Goal: Transaction & Acquisition: Purchase product/service

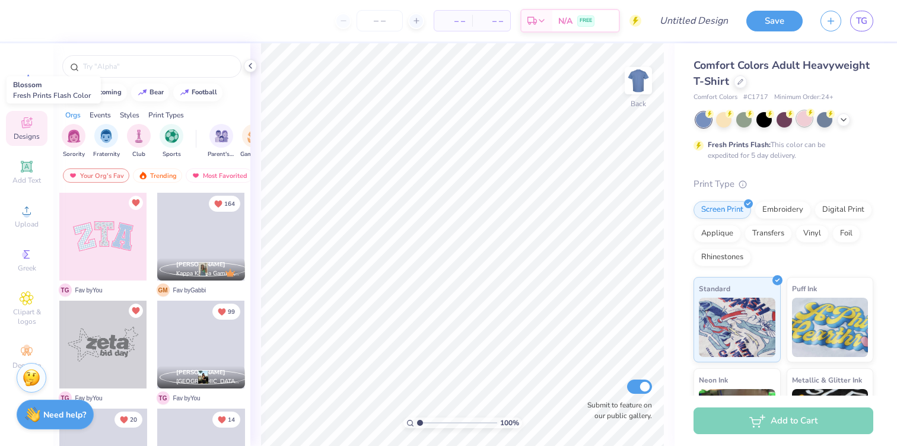
click at [807, 120] on div at bounding box center [804, 118] width 15 height 15
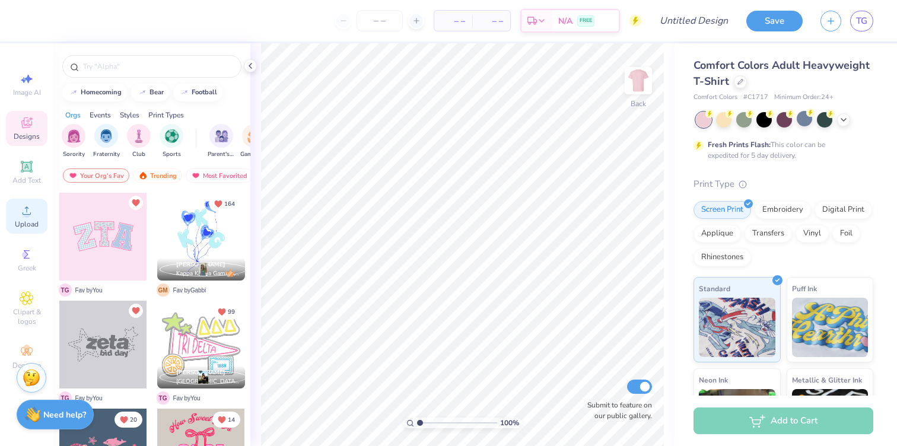
click at [14, 208] on div "Upload" at bounding box center [27, 216] width 42 height 35
click at [12, 222] on div "Upload" at bounding box center [27, 216] width 42 height 35
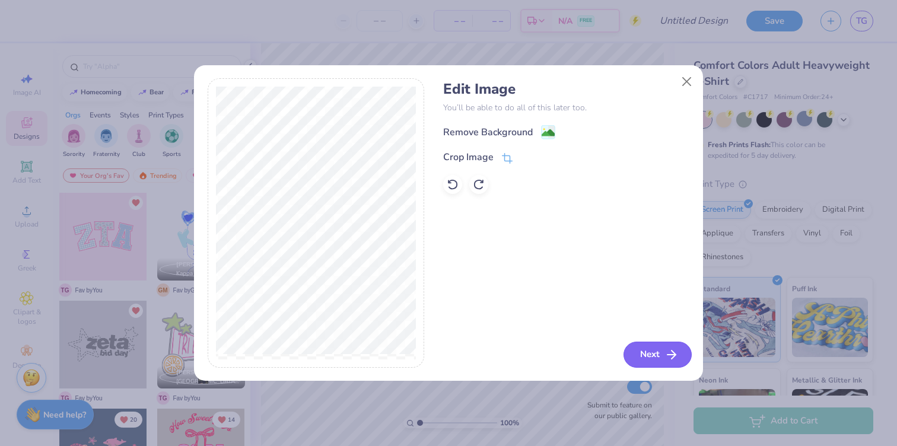
click at [656, 355] on button "Next" at bounding box center [657, 355] width 68 height 26
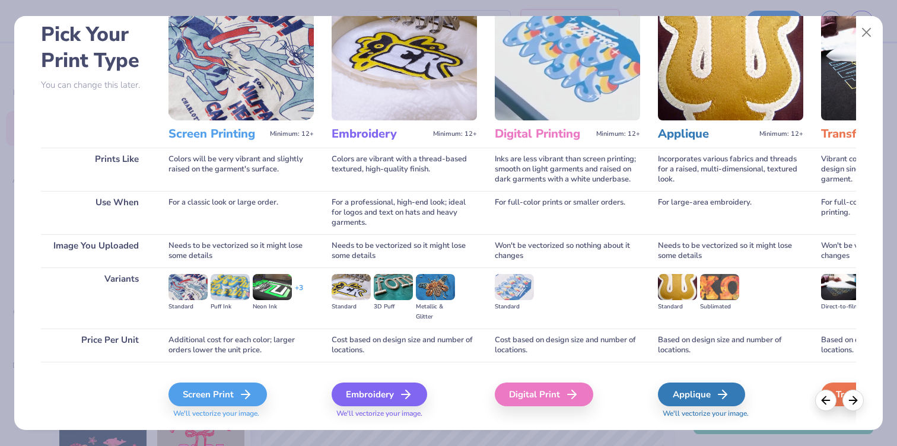
scroll to position [86, 0]
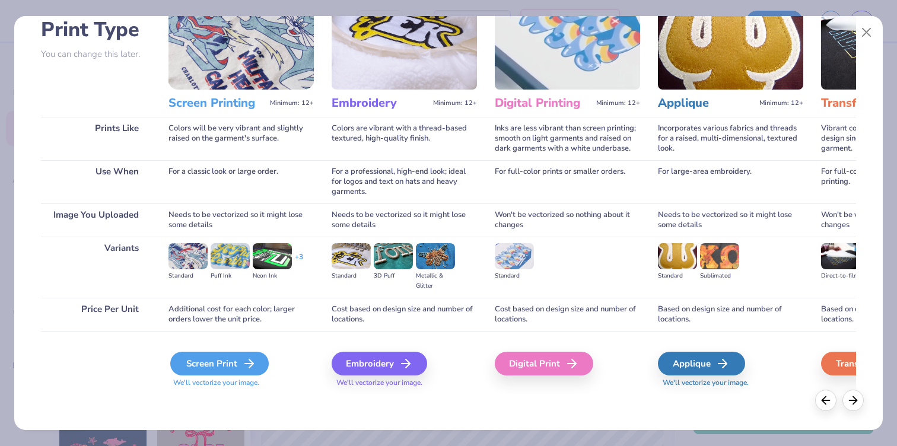
click at [215, 363] on div "Screen Print" at bounding box center [219, 364] width 98 height 24
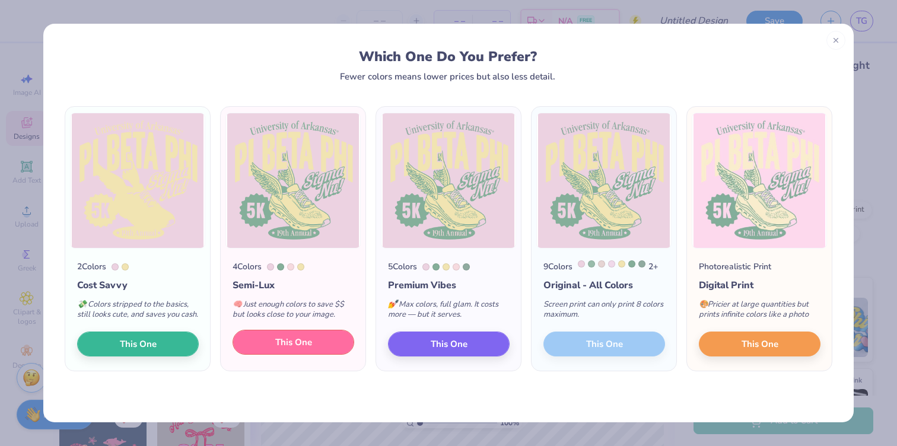
click at [304, 349] on span "This One" at bounding box center [293, 343] width 37 height 14
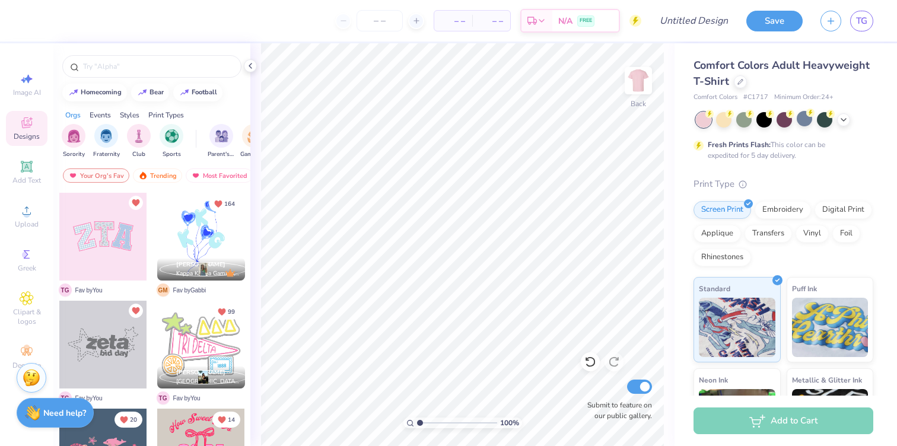
click at [57, 422] on div "Need help? Chat with us." at bounding box center [55, 413] width 77 height 30
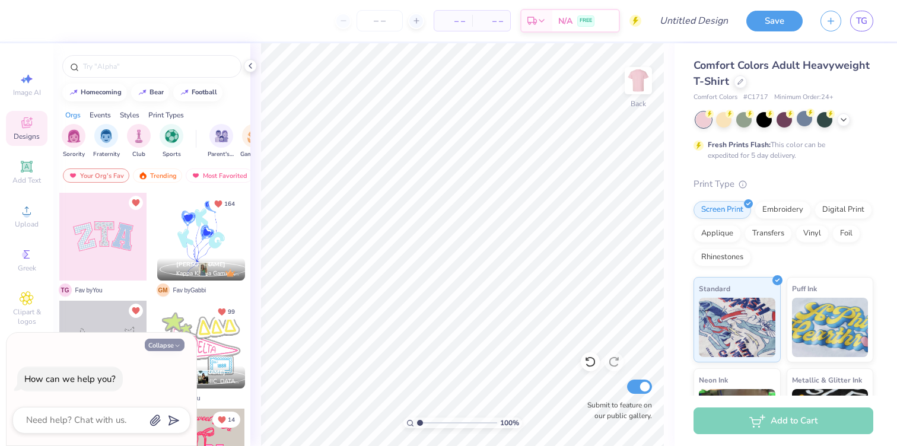
click at [177, 344] on icon "button" at bounding box center [177, 345] width 7 height 7
type textarea "x"
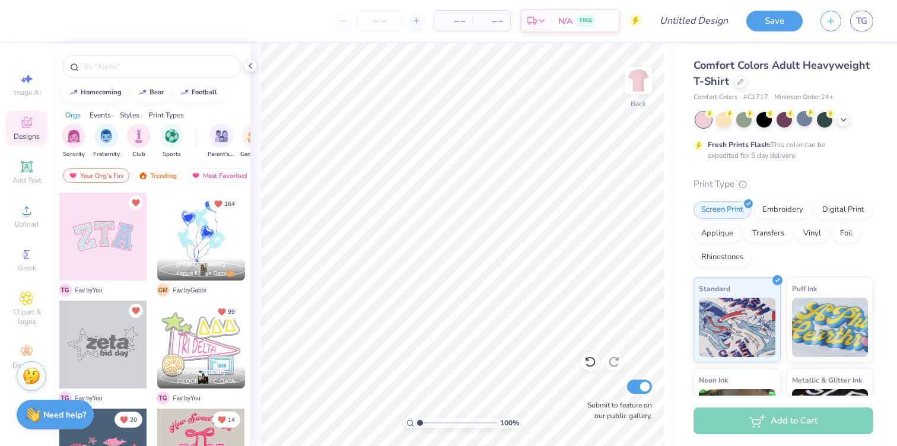
click at [25, 374] on img at bounding box center [32, 376] width 18 height 18
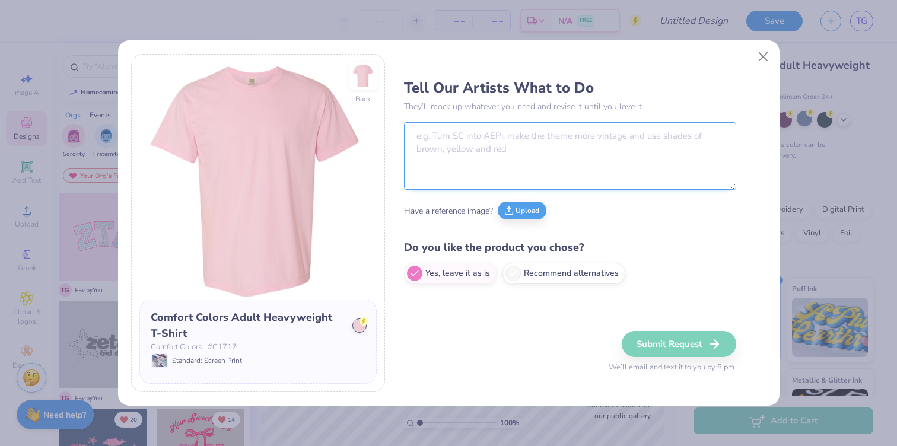
click at [454, 130] on textarea at bounding box center [570, 156] width 332 height 68
click at [517, 212] on button "Upload" at bounding box center [522, 209] width 49 height 18
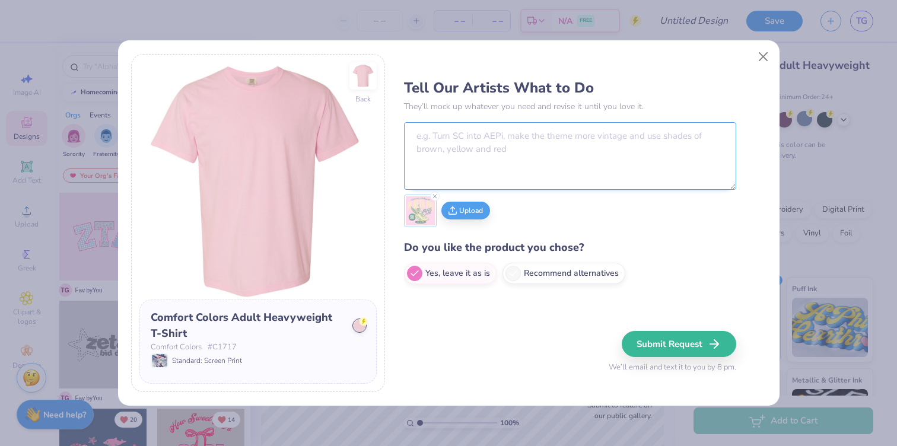
click at [489, 141] on textarea at bounding box center [570, 156] width 332 height 68
paste textarea "removals: remove the two wings on the shoe additions: add a breast cancer ribbo…"
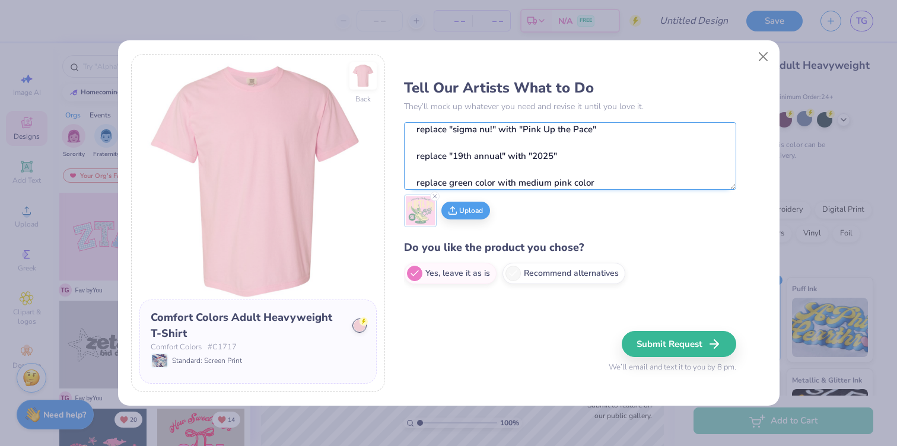
scroll to position [0, 0]
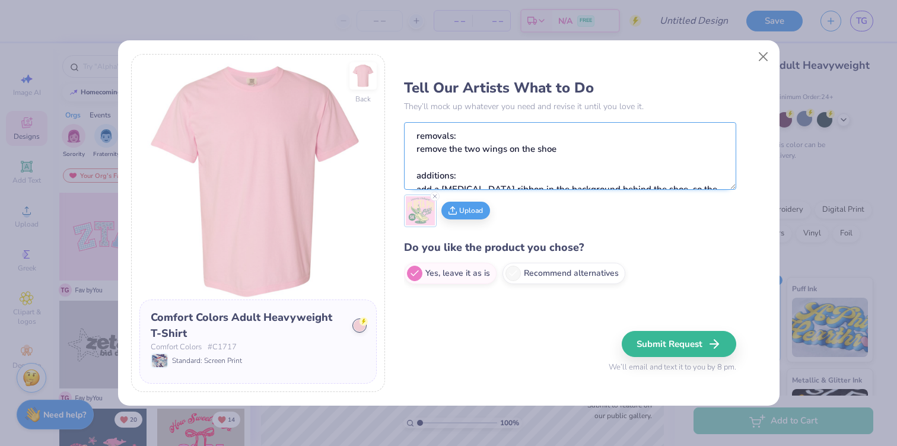
click at [565, 147] on textarea "removals: remove the two wings on the shoe additions: add a breast cancer ribbo…" at bounding box center [570, 156] width 332 height 68
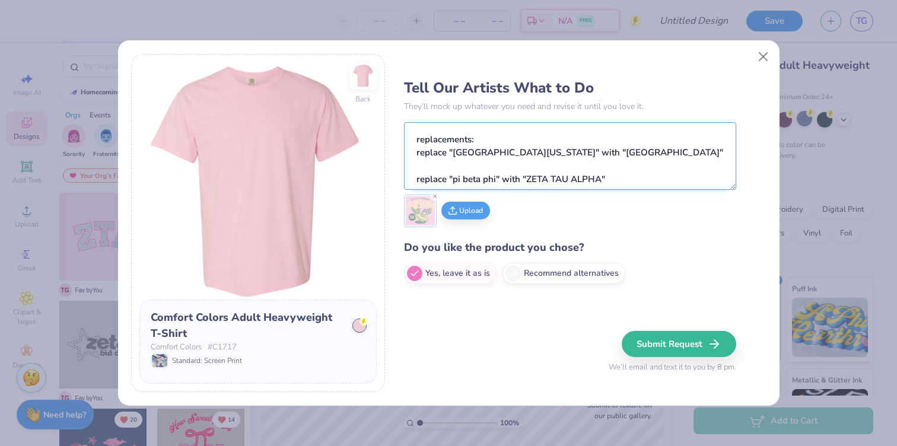
scroll to position [105, 0]
drag, startPoint x: 657, startPoint y: 151, endPoint x: 371, endPoint y: 152, distance: 285.9
click at [371, 152] on div "Back Comfort Colors Adult Heavyweight T-Shirt Comfort Colors # C1717 Standard: …" at bounding box center [448, 223] width 635 height 339
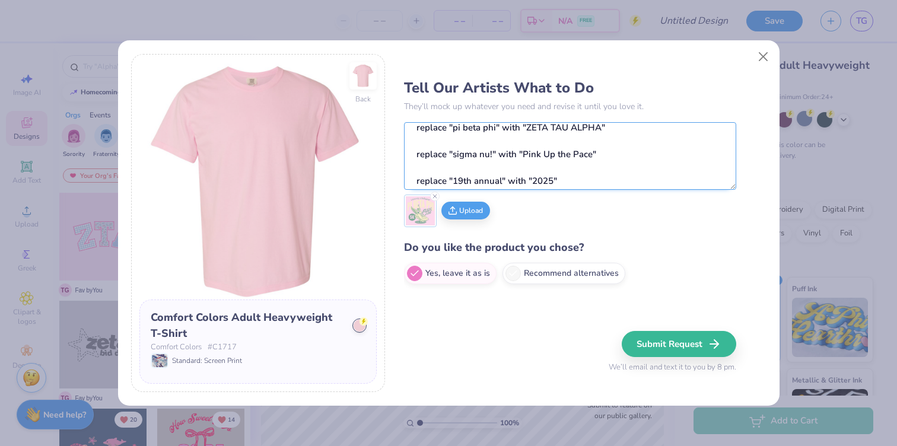
scroll to position [160, 0]
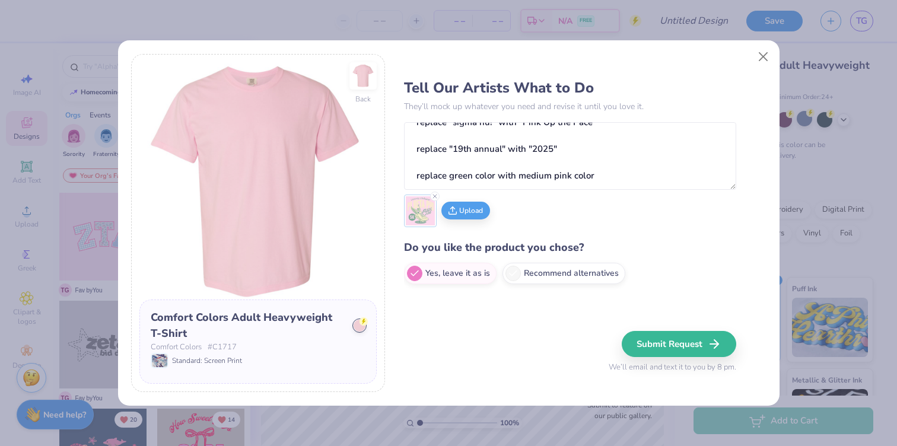
click at [421, 216] on img at bounding box center [420, 210] width 29 height 29
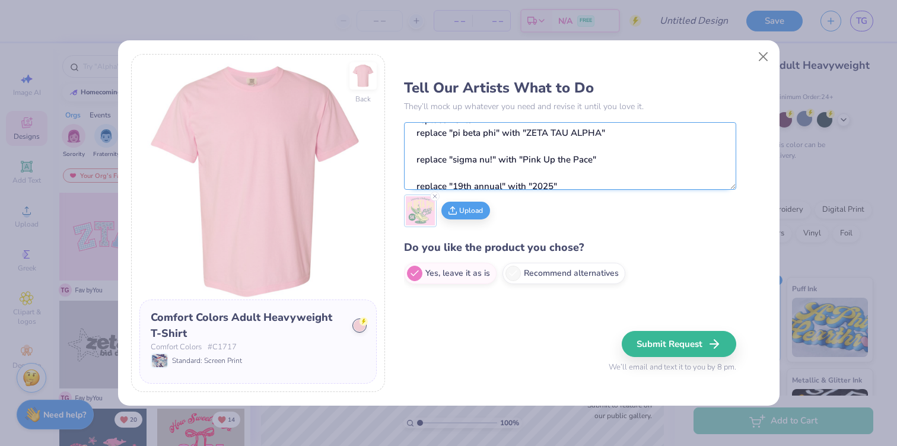
scroll to position [122, 0]
click at [590, 163] on textarea "removals: remove the two wings on the shoe remove "University of Arkansas" addi…" at bounding box center [570, 156] width 332 height 68
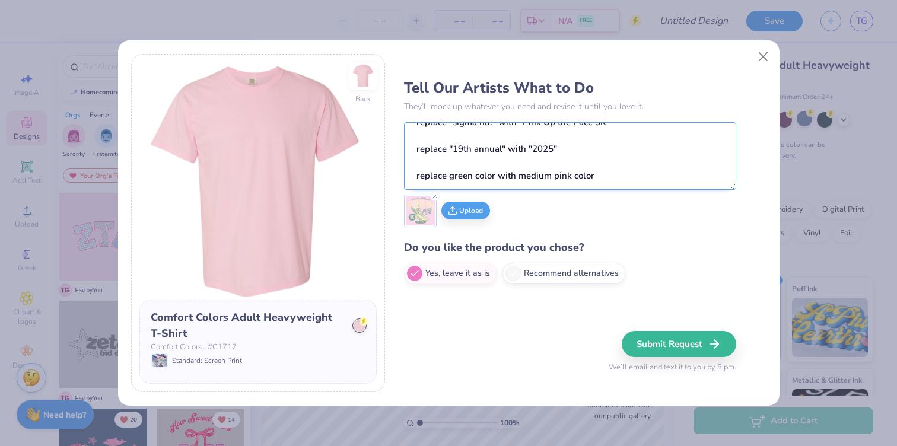
scroll to position [0, 0]
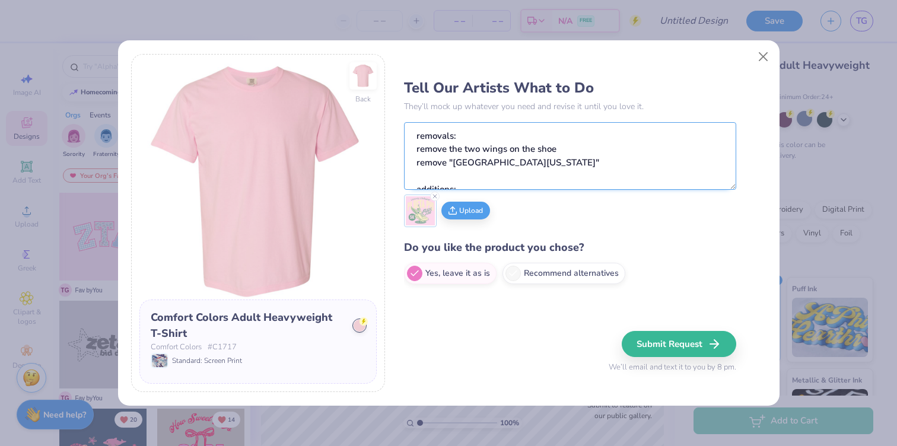
click at [549, 164] on textarea "removals: remove the two wings on the shoe remove "University of Arkansas" addi…" at bounding box center [570, 156] width 332 height 68
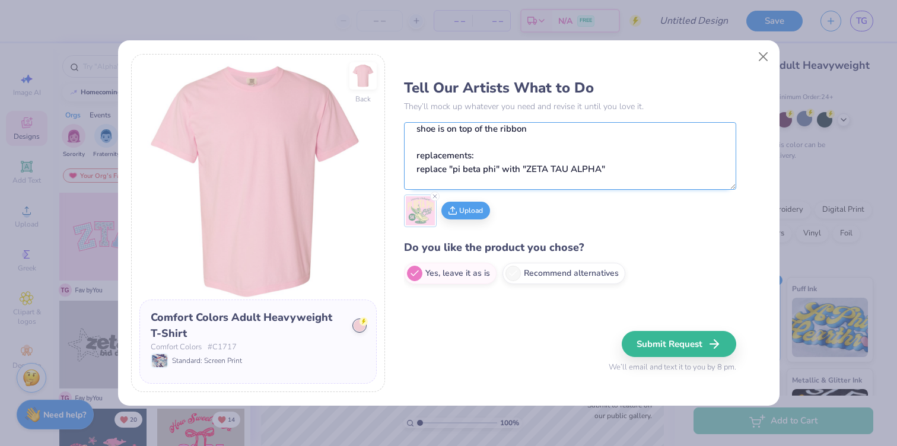
scroll to position [173, 0]
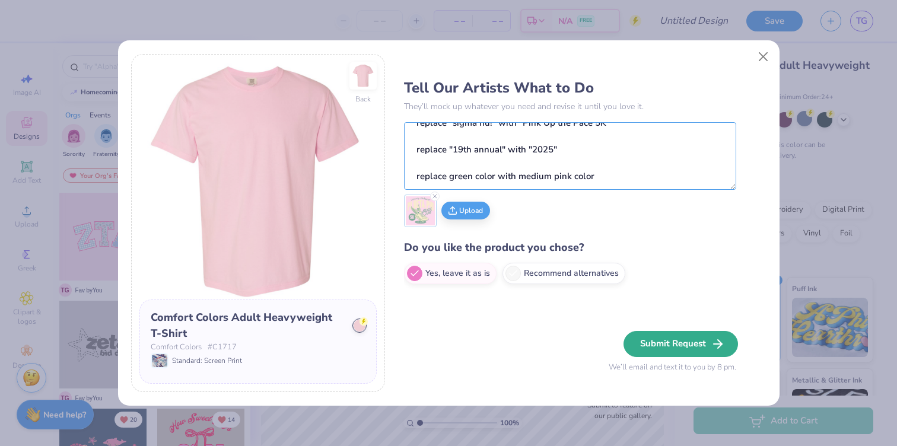
type textarea "removals: remove the two wings on the shoe remove "University of Arkansas" remo…"
click at [671, 344] on button "Submit Request" at bounding box center [680, 344] width 114 height 26
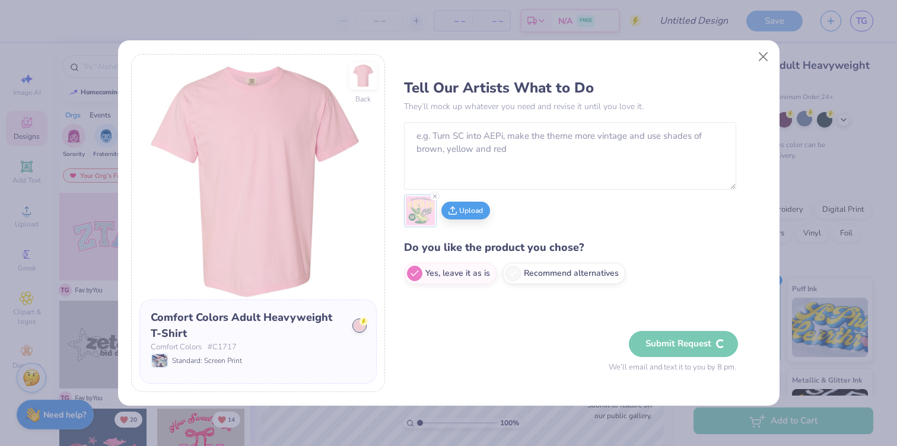
scroll to position [0, 0]
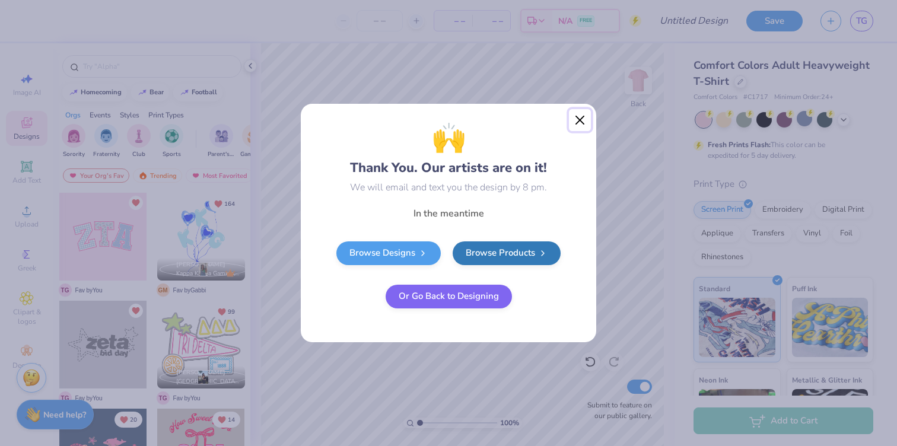
click at [572, 120] on button "Close" at bounding box center [580, 120] width 23 height 23
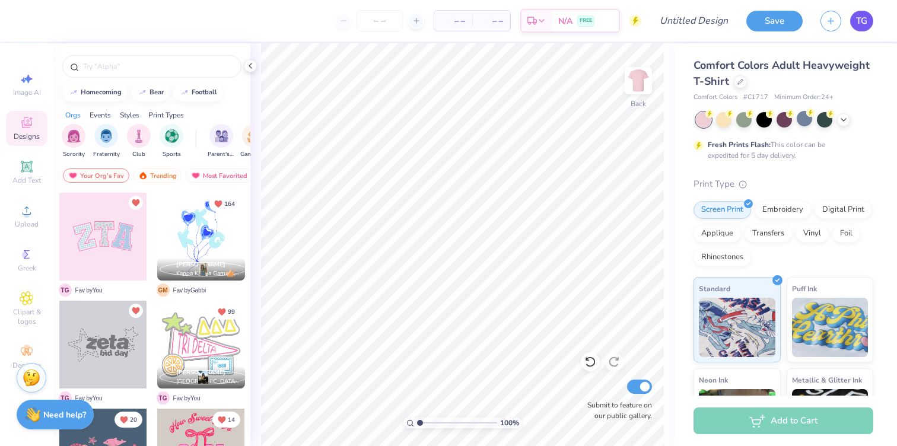
click at [865, 17] on span "TG" at bounding box center [861, 21] width 11 height 14
click at [857, 12] on link "TG" at bounding box center [861, 21] width 23 height 21
click at [740, 82] on icon at bounding box center [740, 81] width 6 height 6
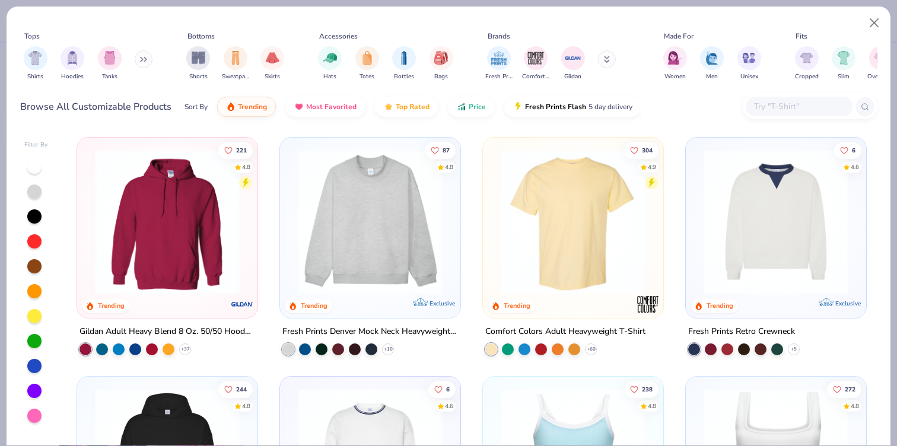
click at [584, 263] on img at bounding box center [573, 221] width 157 height 145
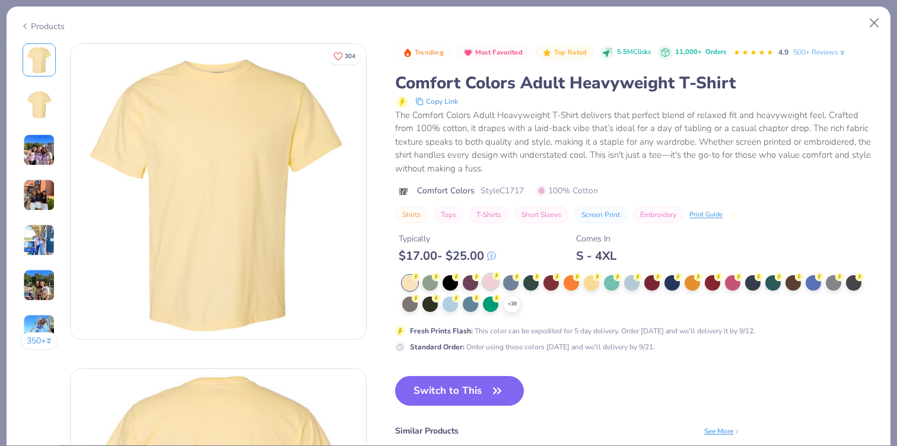
click at [490, 285] on div at bounding box center [490, 281] width 15 height 15
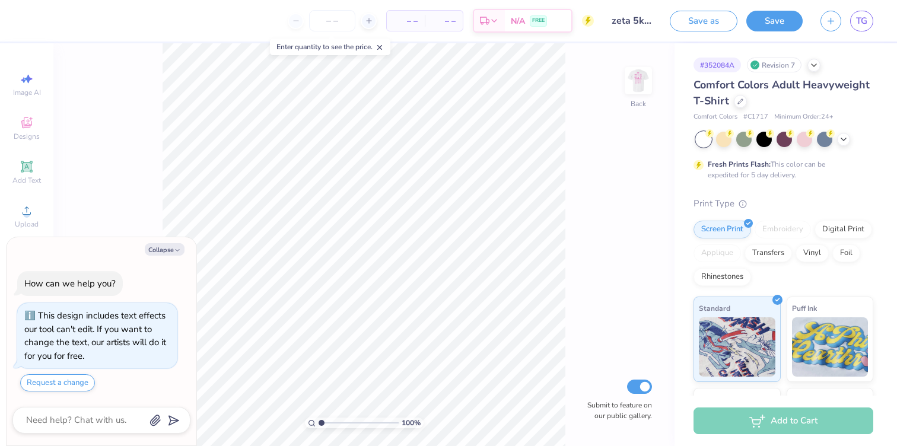
type textarea "x"
click at [633, 85] on img at bounding box center [637, 80] width 47 height 47
click at [651, 88] on img at bounding box center [637, 80] width 47 height 47
type textarea "x"
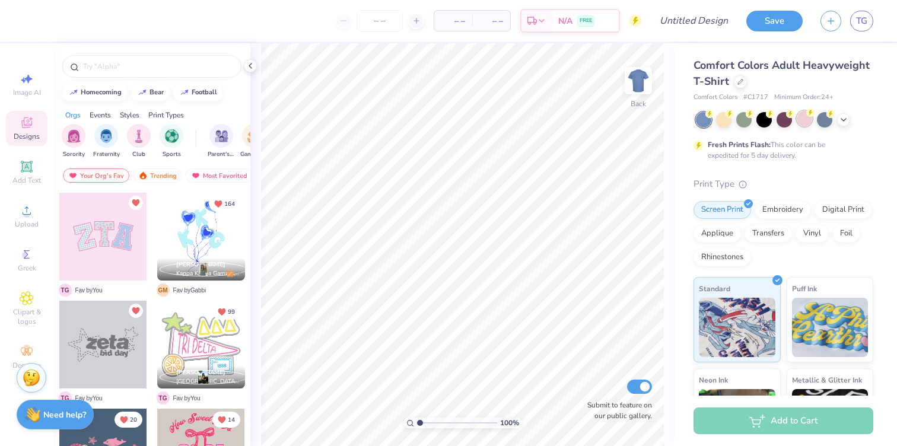
click at [805, 123] on div at bounding box center [804, 118] width 15 height 15
click at [841, 119] on icon at bounding box center [843, 118] width 9 height 9
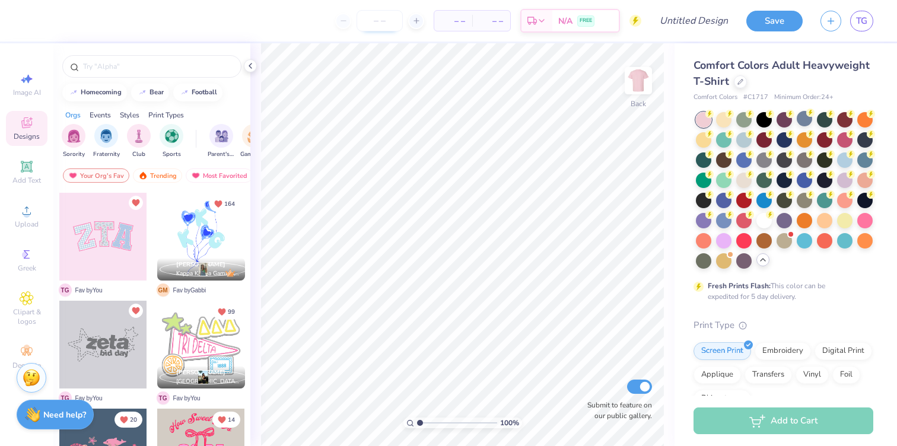
click at [380, 14] on input "number" at bounding box center [379, 20] width 46 height 21
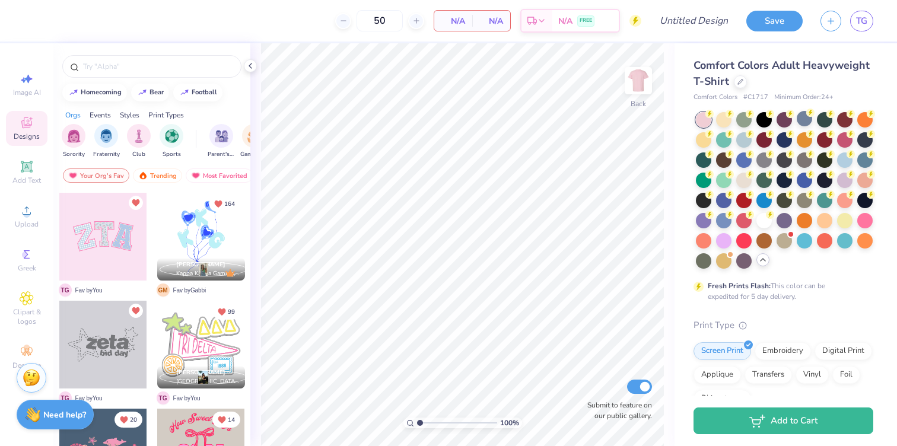
type input "50"
click at [102, 231] on div at bounding box center [103, 237] width 88 height 88
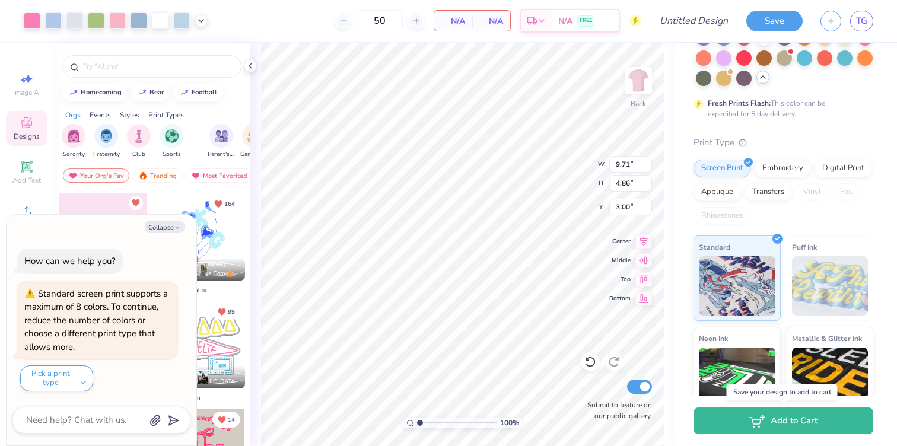
scroll to position [291, 0]
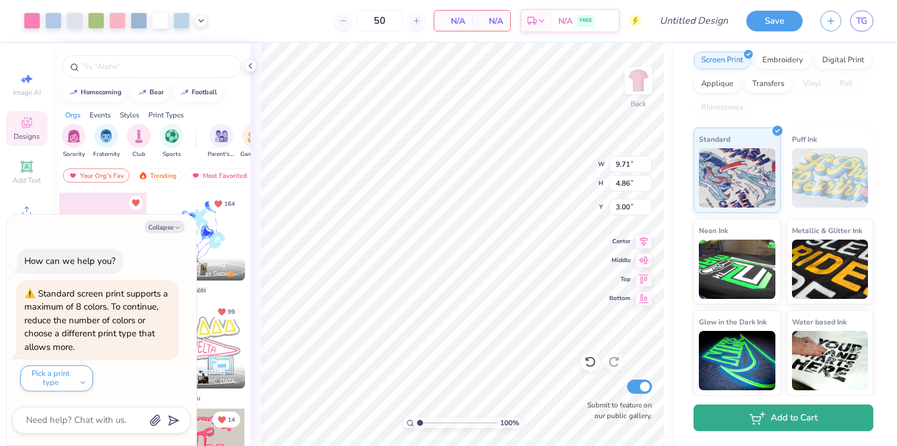
click at [770, 416] on button "Add to Cart" at bounding box center [783, 417] width 180 height 27
type textarea "x"
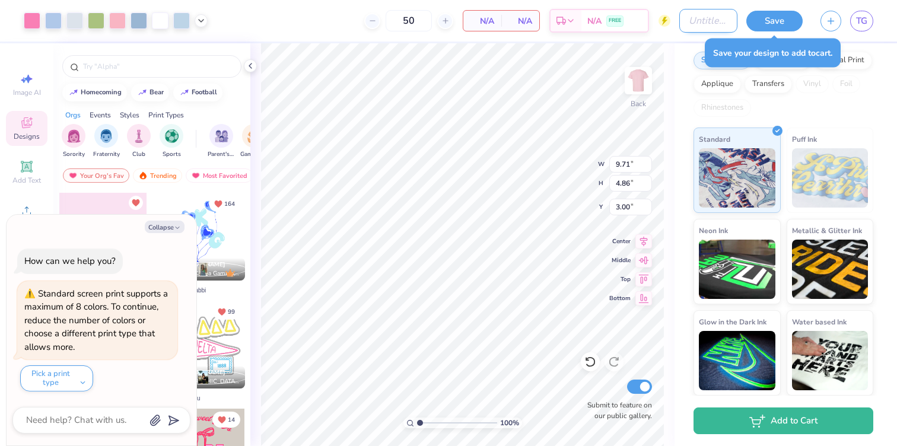
click at [715, 21] on input "Design Title" at bounding box center [708, 21] width 58 height 24
type input "t"
type textarea "x"
type input "te"
type textarea "x"
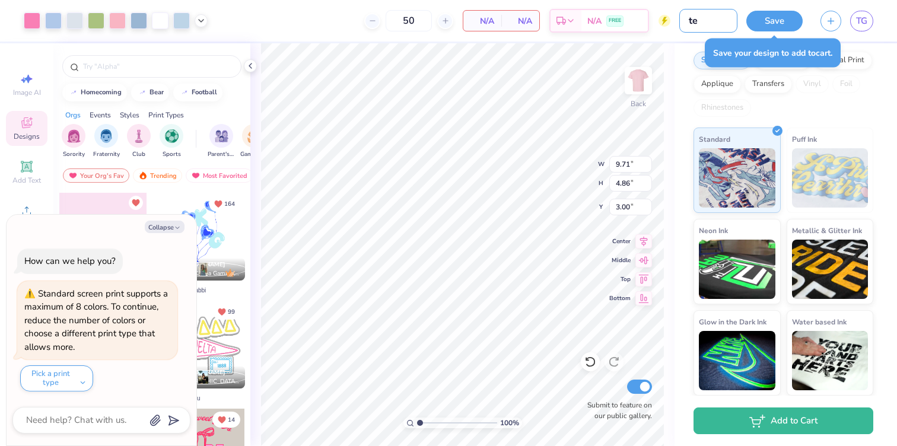
type input "tes"
type textarea "x"
type input "test"
type textarea "x"
type input "test"
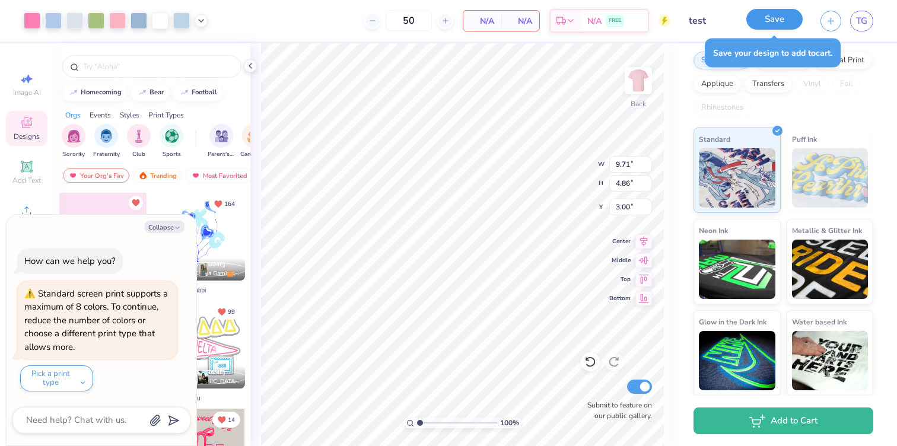
click at [772, 26] on button "Save" at bounding box center [774, 19] width 56 height 21
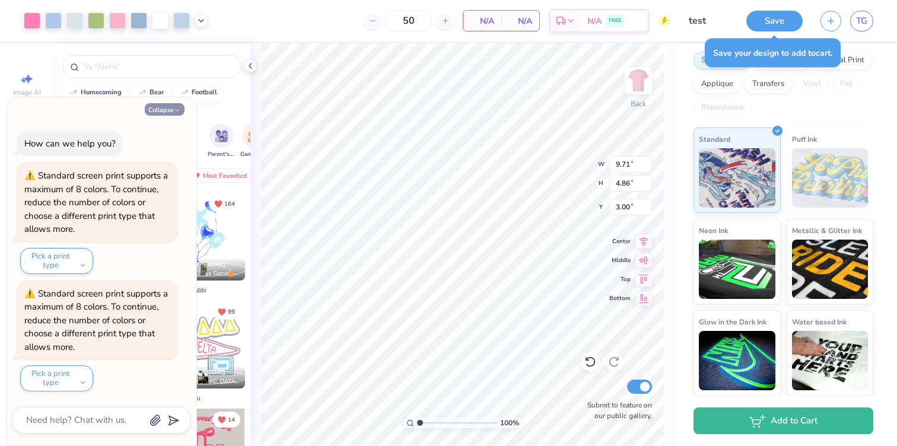
click at [164, 109] on button "Collapse" at bounding box center [165, 109] width 40 height 12
type textarea "x"
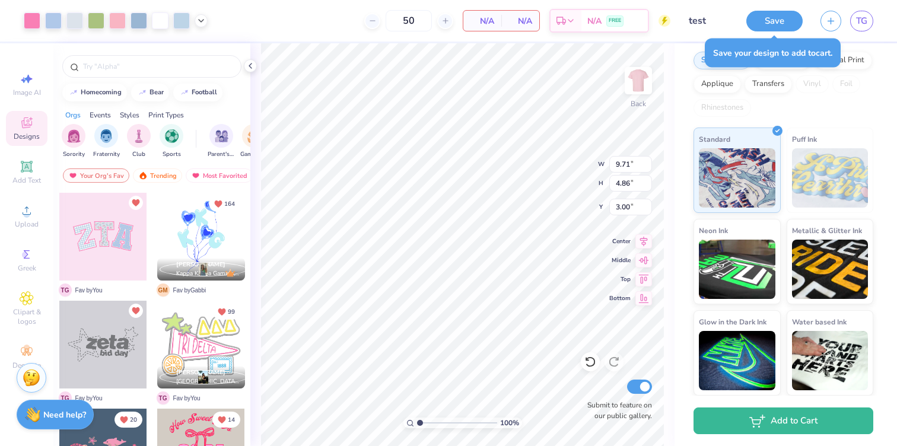
click at [123, 345] on div at bounding box center [103, 345] width 88 height 88
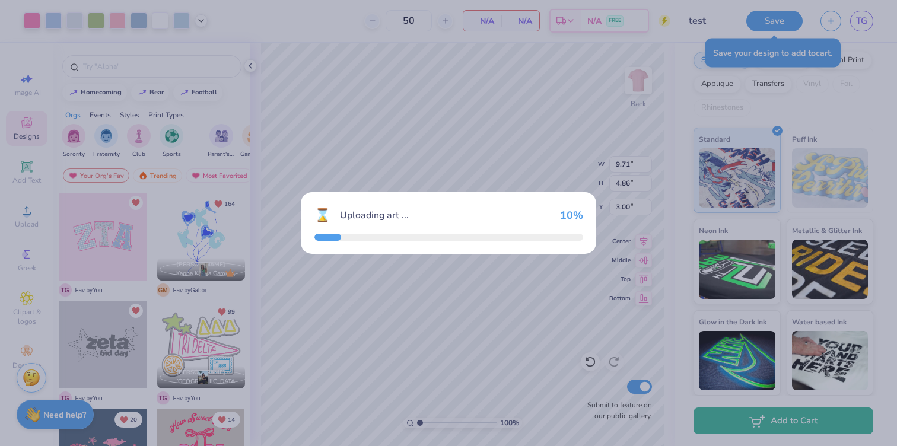
type input "9.73"
type input "4.80"
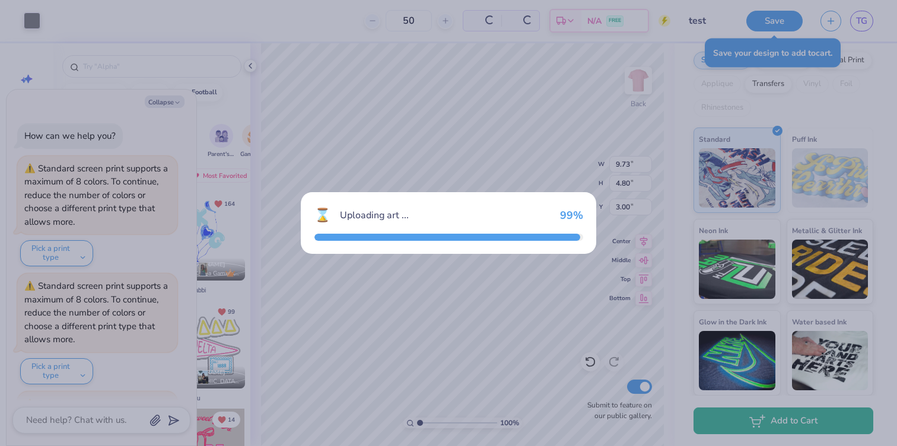
scroll to position [110, 0]
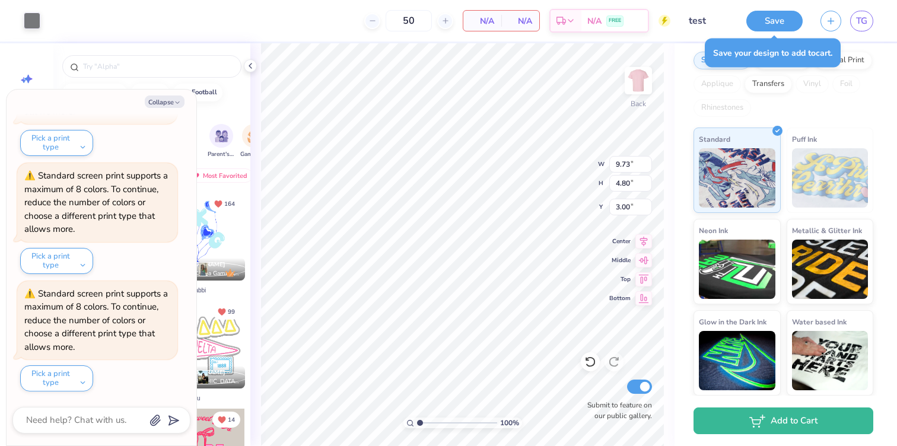
type textarea "x"
type input "10.56"
type textarea "x"
type input "9.71"
type input "4.86"
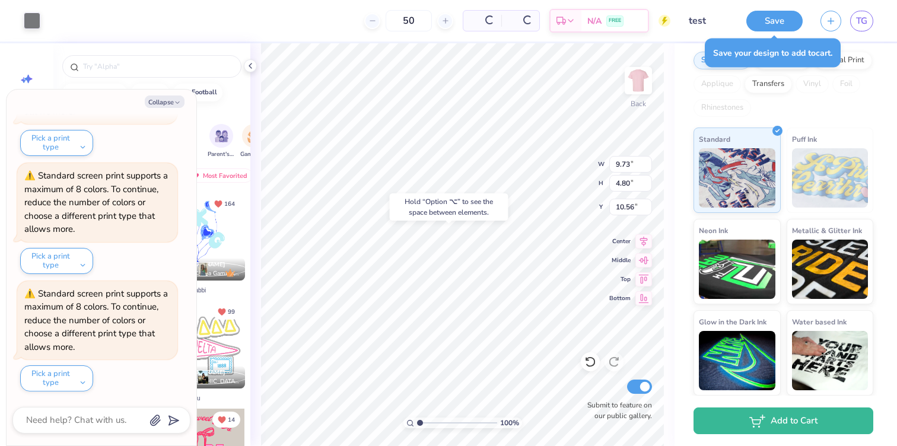
type input "3.00"
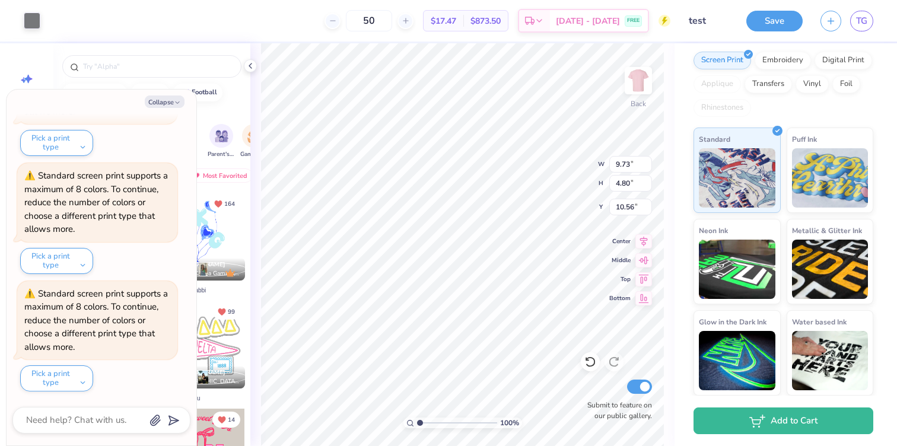
type textarea "x"
type input "2.59"
click at [783, 25] on button "Save" at bounding box center [774, 19] width 56 height 21
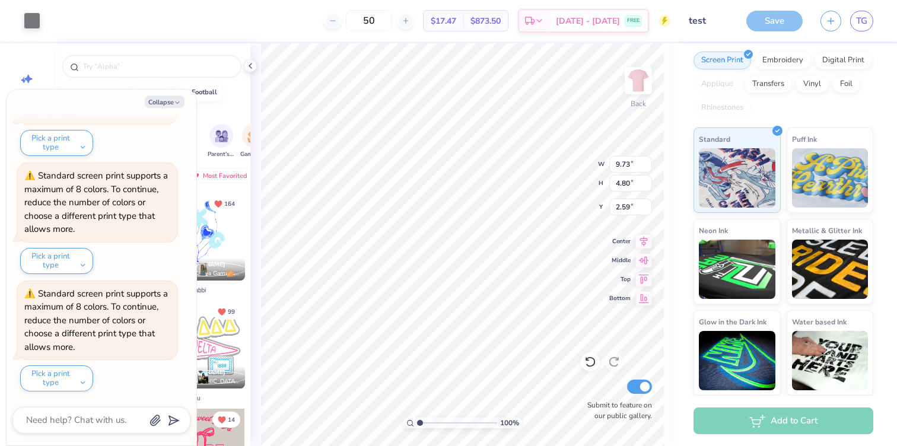
click at [754, 413] on div "Add to Cart" at bounding box center [783, 420] width 180 height 27
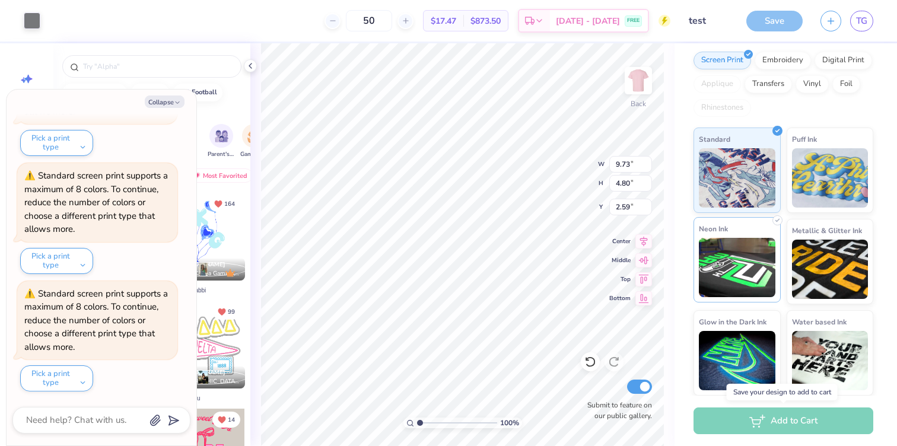
scroll to position [130, 0]
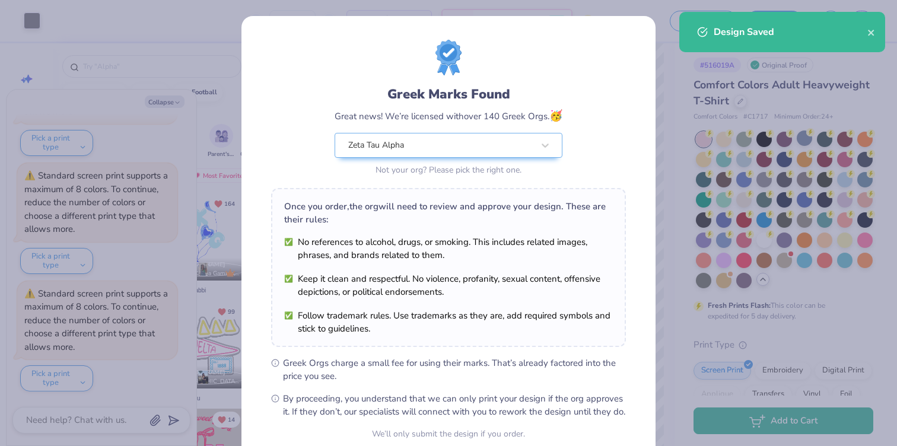
scroll to position [109, 0]
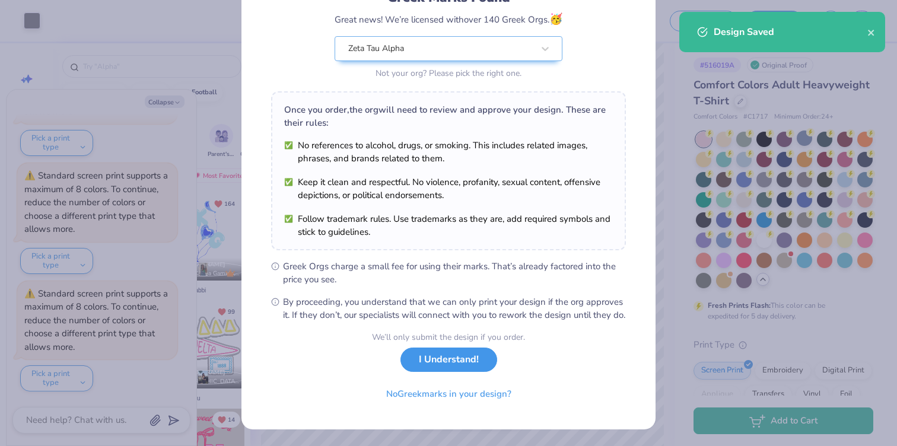
click at [460, 369] on button "I Understand!" at bounding box center [448, 360] width 97 height 24
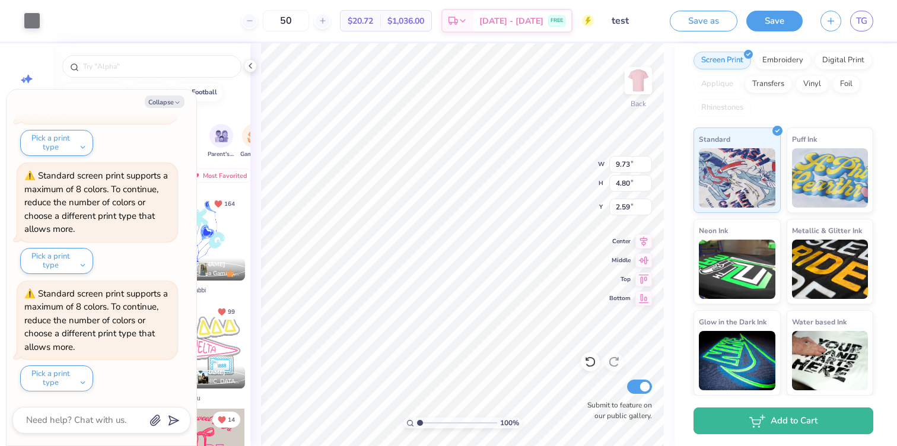
scroll to position [0, 0]
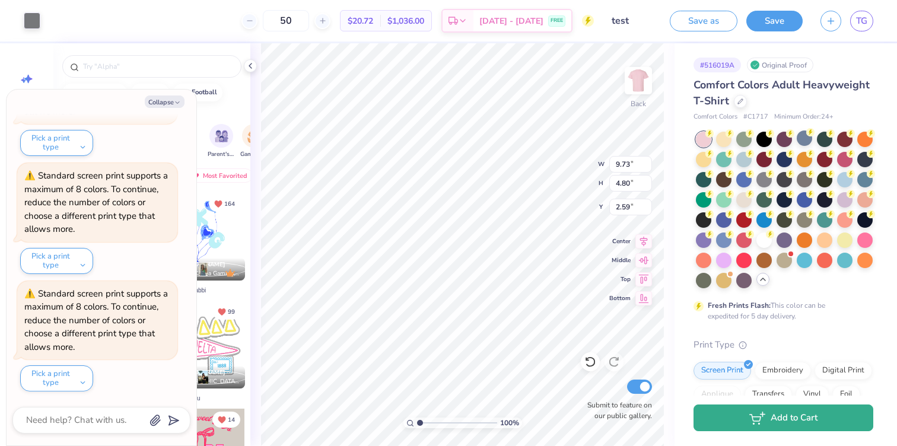
click at [811, 422] on button "Add to Cart" at bounding box center [783, 417] width 180 height 27
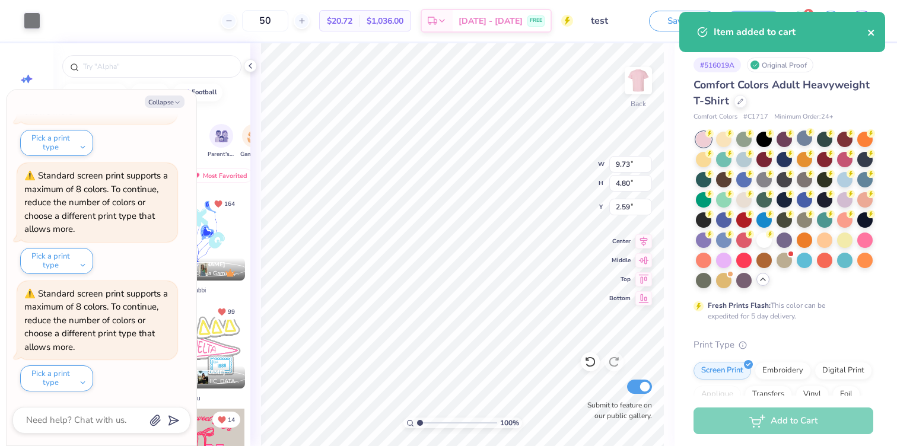
click at [867, 30] on icon "close" at bounding box center [871, 32] width 8 height 9
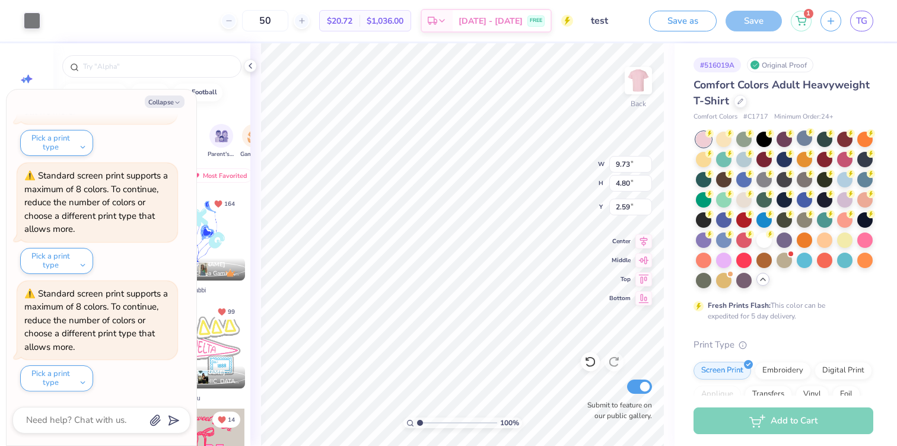
click at [799, 10] on div "Item added to cart" at bounding box center [782, 11] width 211 height 5
click at [802, 21] on icon at bounding box center [800, 18] width 11 height 9
type textarea "x"
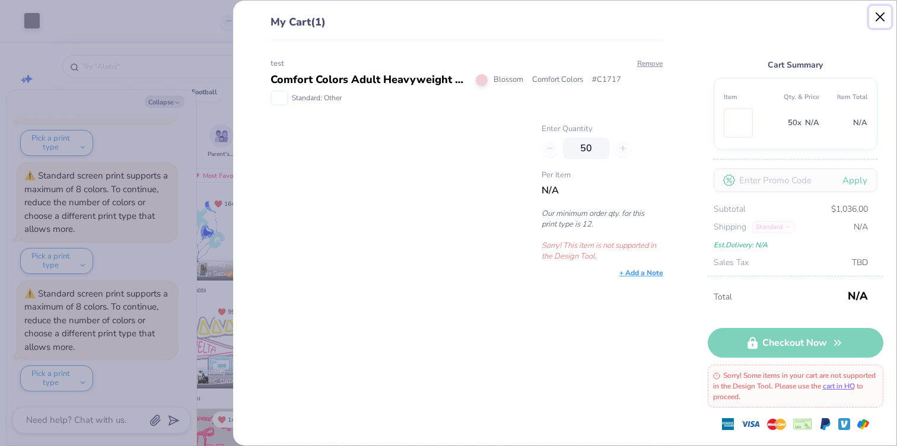
click at [875, 12] on button "Close" at bounding box center [880, 17] width 23 height 23
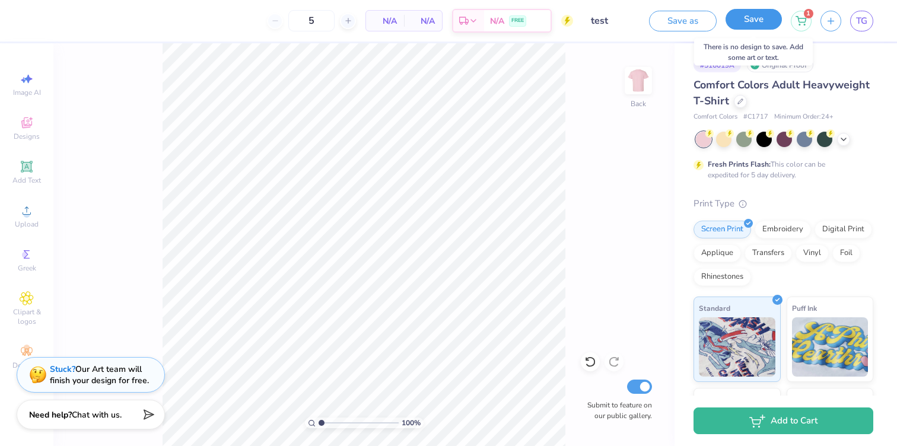
click at [762, 21] on button "Save" at bounding box center [753, 19] width 56 height 21
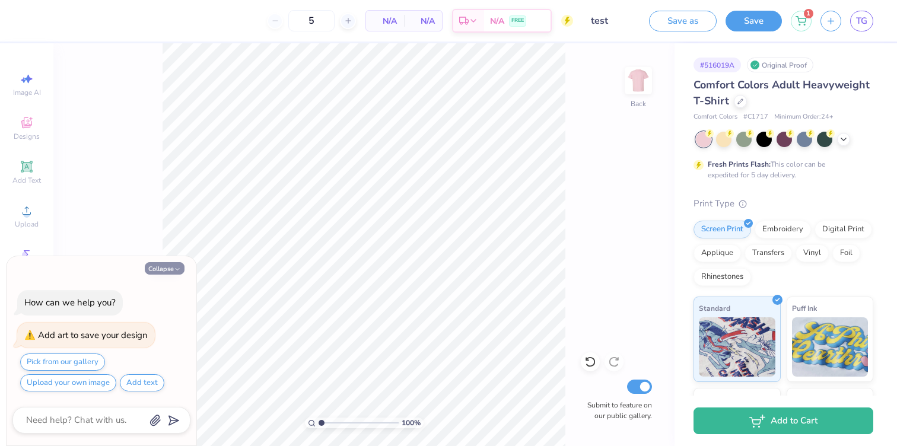
click at [173, 265] on button "Collapse" at bounding box center [165, 268] width 40 height 12
type textarea "x"
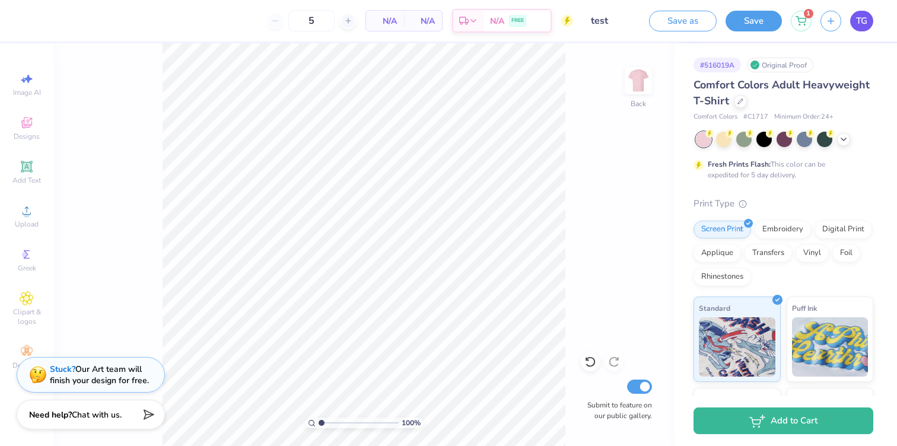
click at [868, 17] on link "TG" at bounding box center [861, 21] width 23 height 21
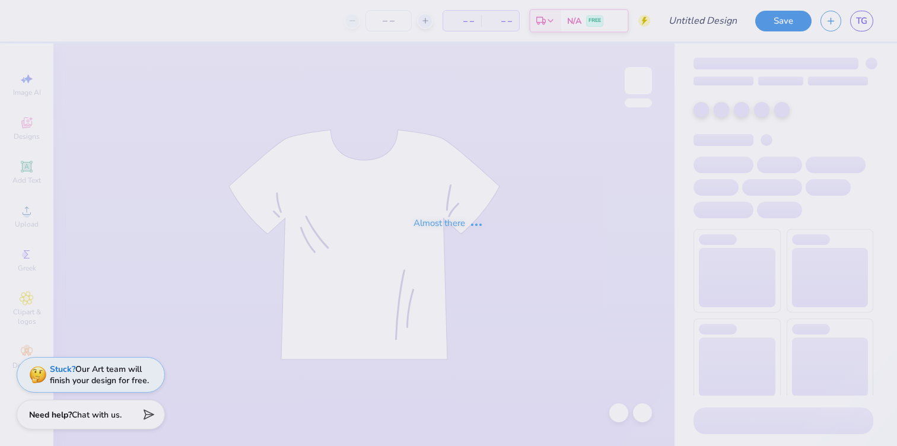
type input "test"
type input "5"
type input "test"
type input "5"
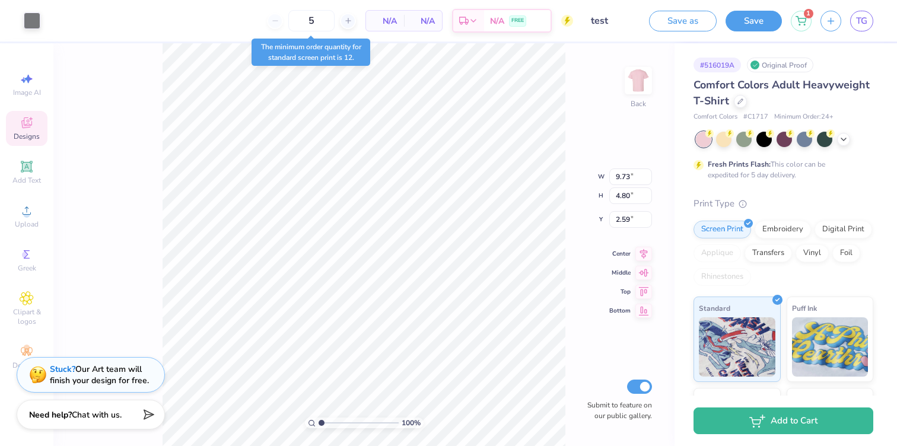
type input "2.62"
click at [20, 126] on icon at bounding box center [27, 123] width 14 height 14
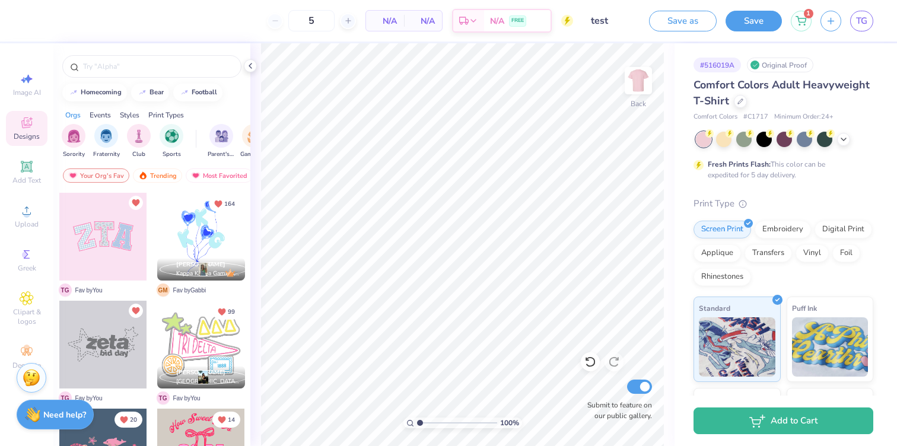
scroll to position [133, 0]
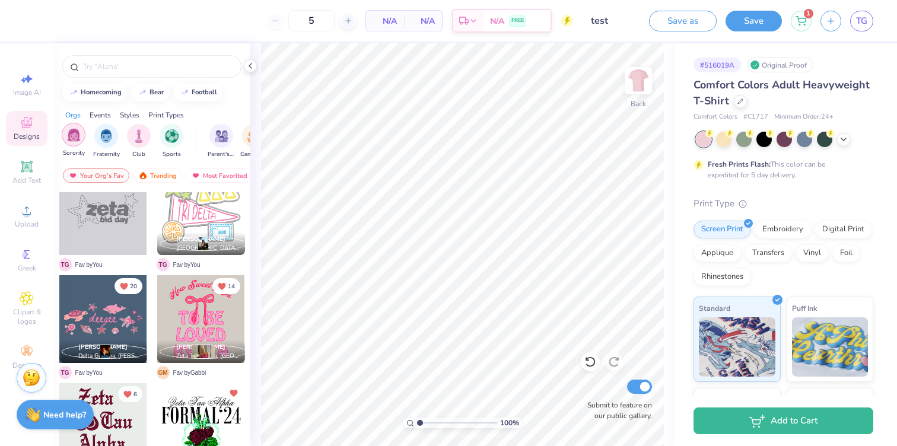
click at [75, 139] on img "filter for Sorority" at bounding box center [74, 135] width 14 height 14
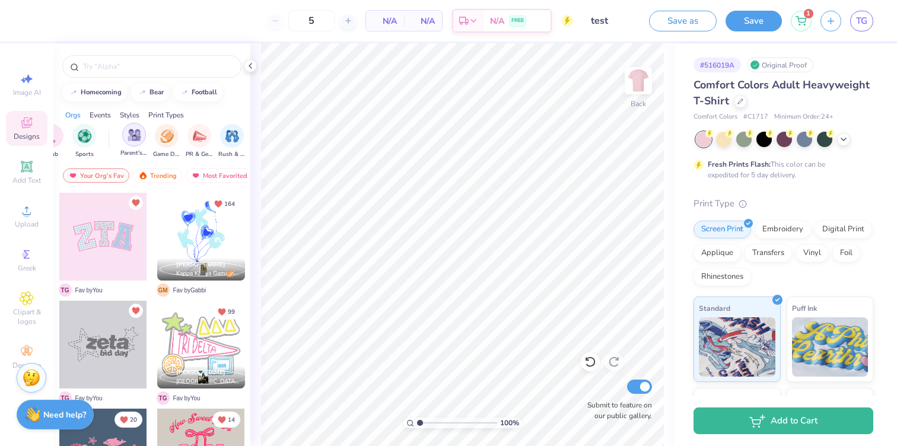
scroll to position [0, 88]
click at [104, 242] on div at bounding box center [103, 237] width 88 height 88
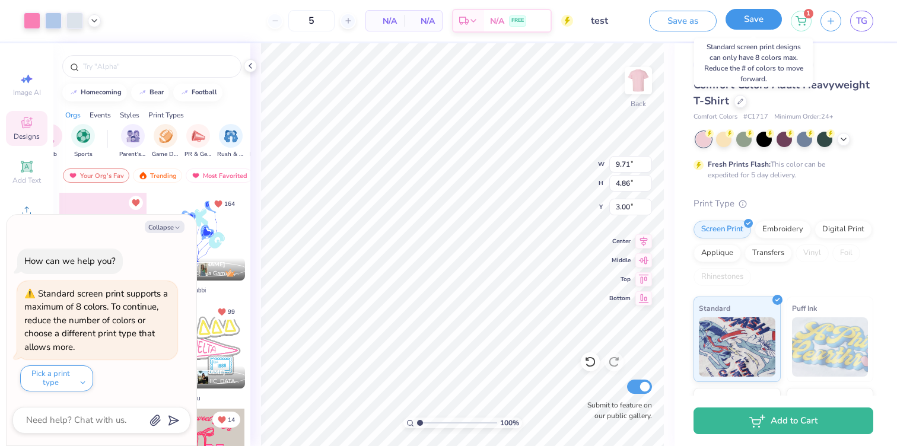
click at [754, 18] on button "Save" at bounding box center [753, 19] width 56 height 21
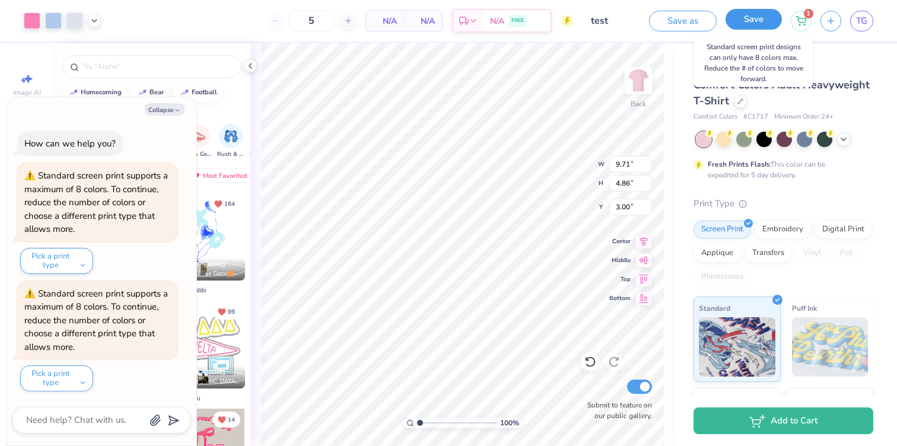
click at [747, 21] on button "Save" at bounding box center [753, 19] width 56 height 21
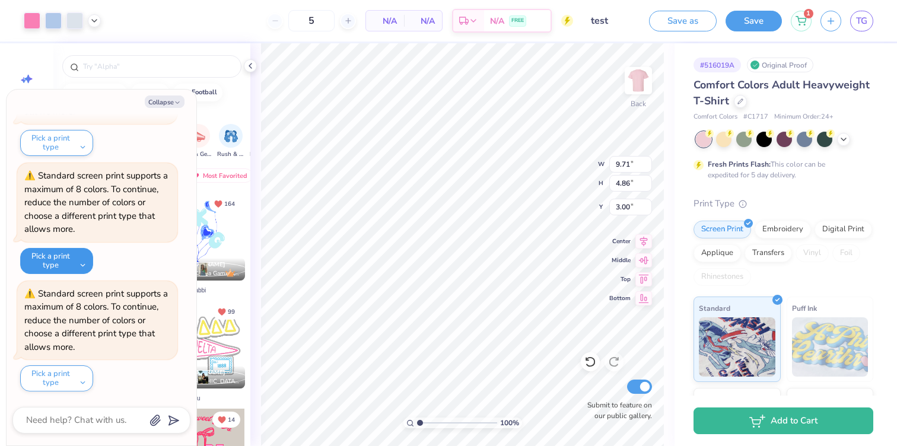
click at [52, 265] on button "Pick a print type" at bounding box center [56, 261] width 73 height 26
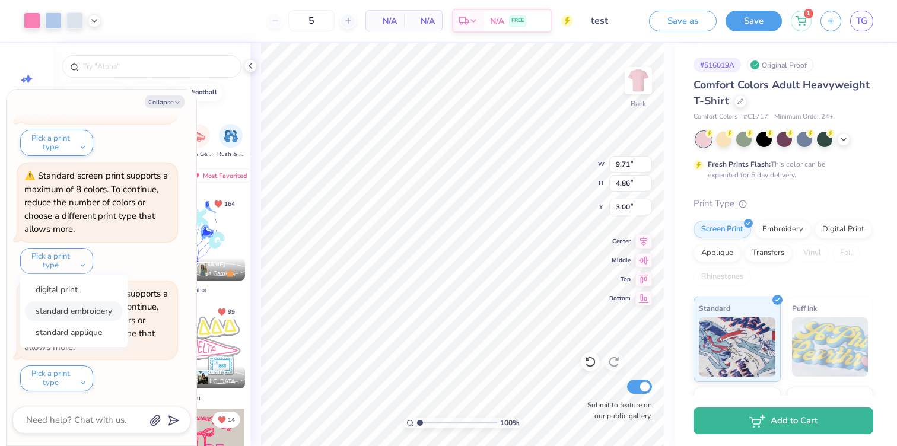
scroll to position [0, 0]
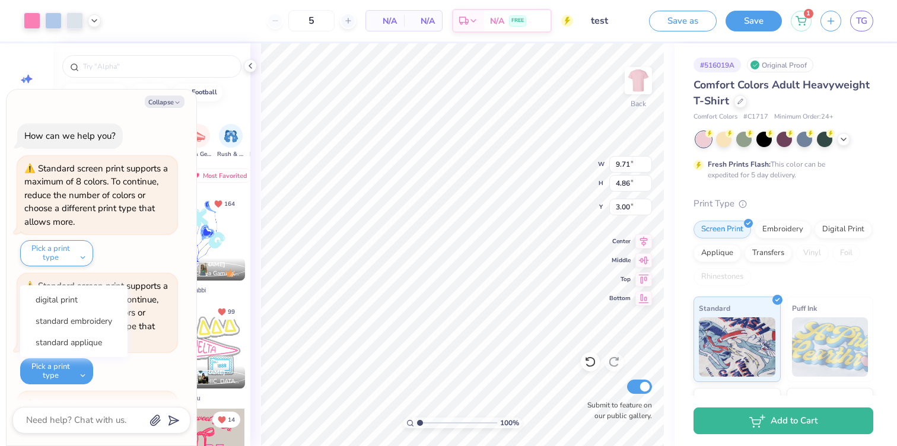
click at [56, 268] on div "How can we help you? Standard screen print supports a maximum of 8 colors. To c…" at bounding box center [101, 312] width 178 height 397
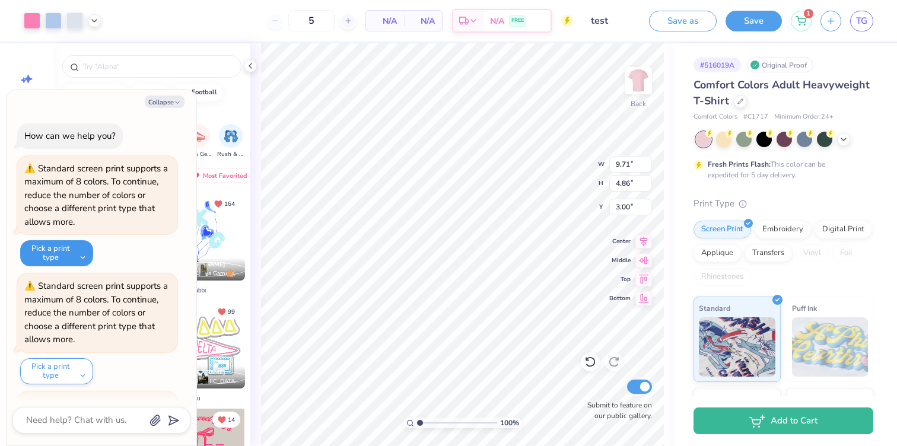
click at [58, 253] on button "Pick a print type" at bounding box center [56, 253] width 73 height 26
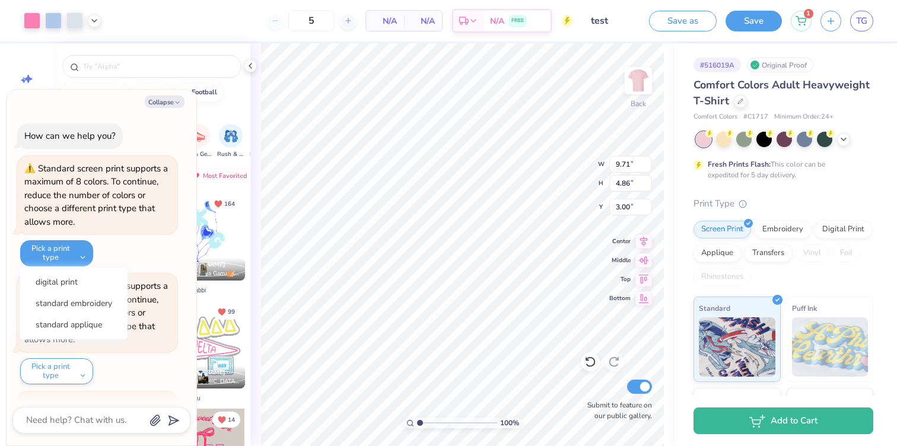
click at [119, 231] on div "Standard screen print supports a maximum of 8 colors. To continue, reduce the n…" at bounding box center [97, 195] width 160 height 79
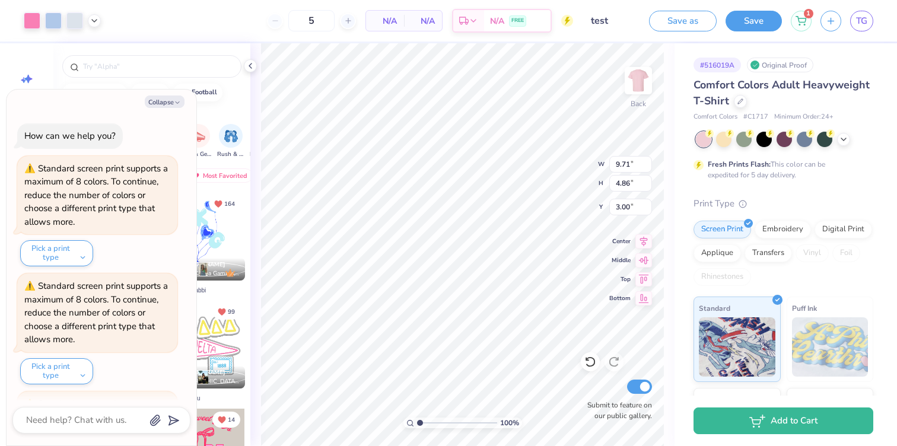
scroll to position [110, 0]
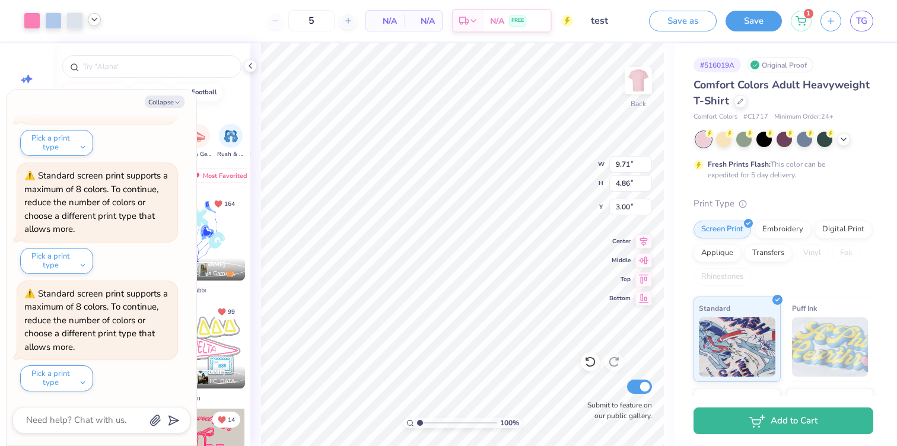
click at [95, 18] on icon at bounding box center [94, 19] width 9 height 9
click at [180, 103] on icon "button" at bounding box center [177, 102] width 7 height 7
type textarea "x"
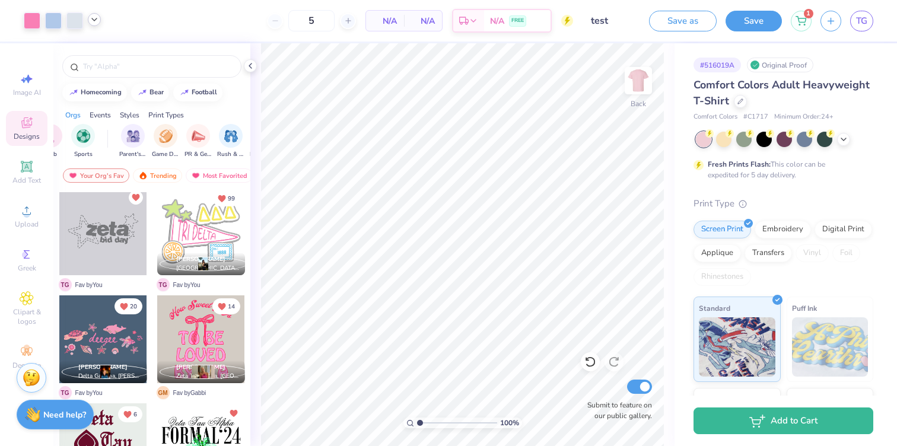
scroll to position [133, 0]
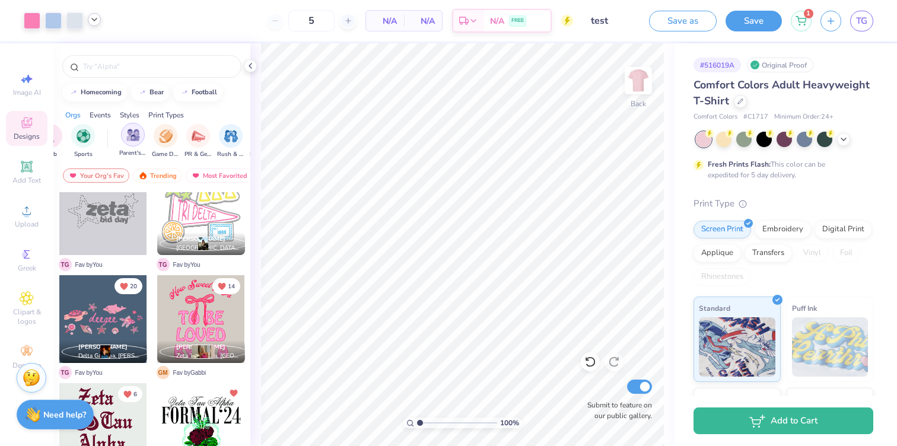
click at [125, 128] on div "filter for Parent's Weekend" at bounding box center [133, 135] width 24 height 24
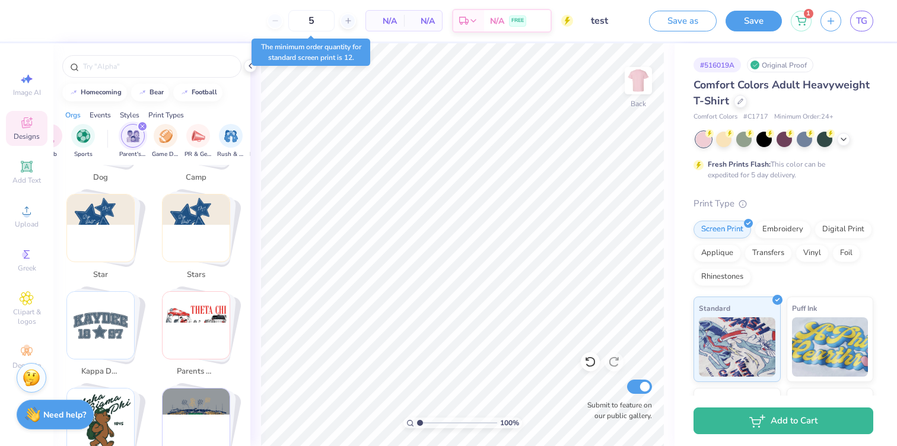
scroll to position [492, 0]
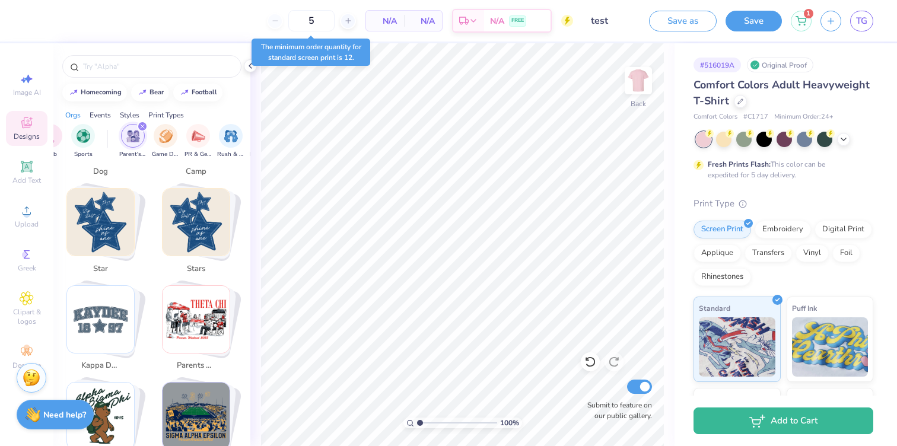
click at [185, 214] on img "Stack Card Button stars" at bounding box center [196, 222] width 67 height 67
click at [203, 205] on img "Stack Card Button stars" at bounding box center [196, 222] width 67 height 67
click at [114, 212] on img "Stack Card Button star" at bounding box center [100, 222] width 67 height 67
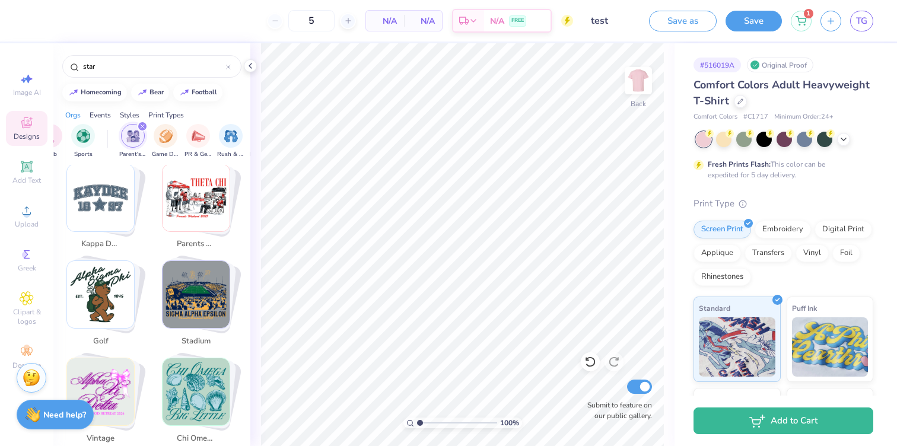
scroll to position [597, 0]
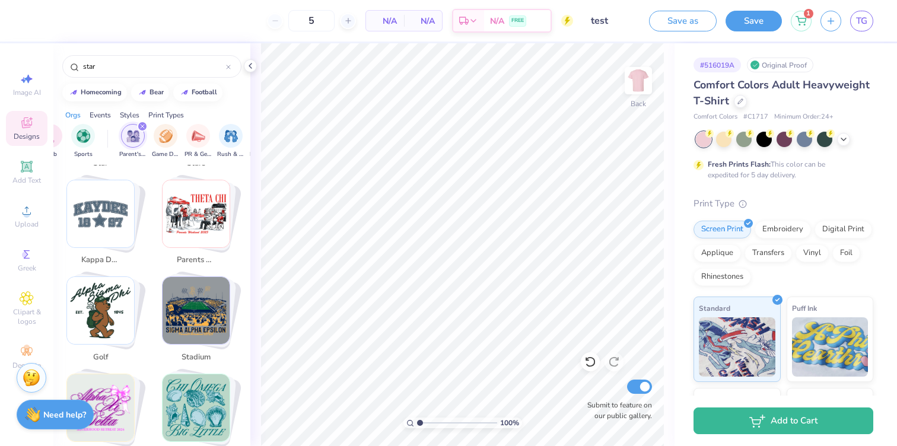
click at [107, 215] on img "Stack Card Button kappa delta" at bounding box center [100, 213] width 67 height 67
click at [109, 215] on img "Stack Card Button kappa delta" at bounding box center [100, 213] width 67 height 67
click at [110, 187] on img "Stack Card Button kappa delta" at bounding box center [100, 213] width 67 height 67
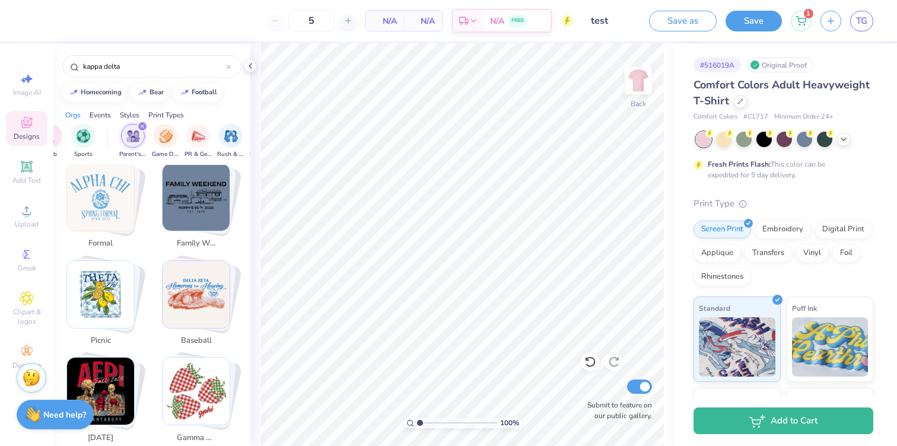
scroll to position [1488, 0]
click at [123, 269] on img "Stack Card Button picnic" at bounding box center [100, 293] width 67 height 67
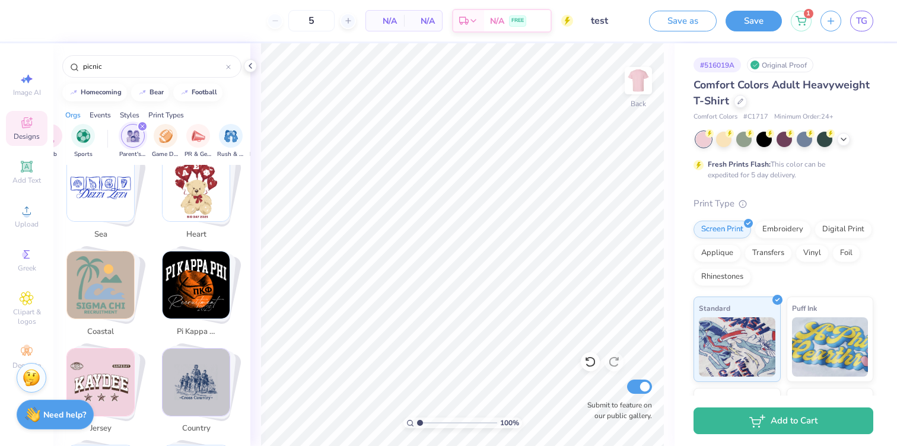
scroll to position [2000, 0]
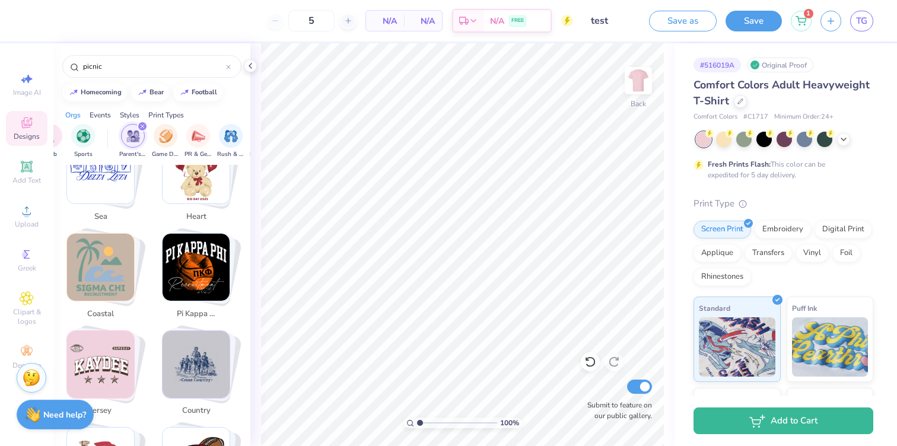
click at [105, 256] on img "Stack Card Button coastal" at bounding box center [100, 267] width 67 height 67
click at [101, 353] on img "Stack Card Button jersey" at bounding box center [100, 364] width 67 height 67
type input "jersey"
